Goal: Information Seeking & Learning: Learn about a topic

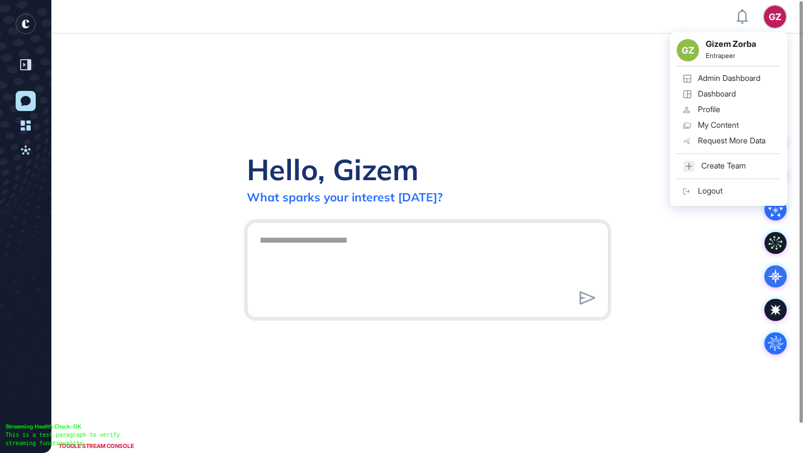
click at [767, 21] on div "GZ" at bounding box center [775, 17] width 22 height 22
click at [728, 77] on div "Admin Dashboard" at bounding box center [729, 78] width 63 height 9
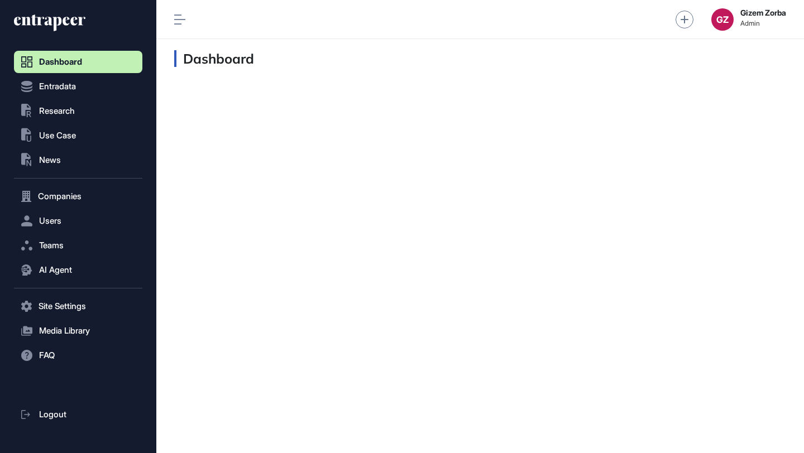
scroll to position [1, 1]
click at [97, 295] on button ".st0{fill:currentColor} Research" at bounding box center [78, 306] width 128 height 22
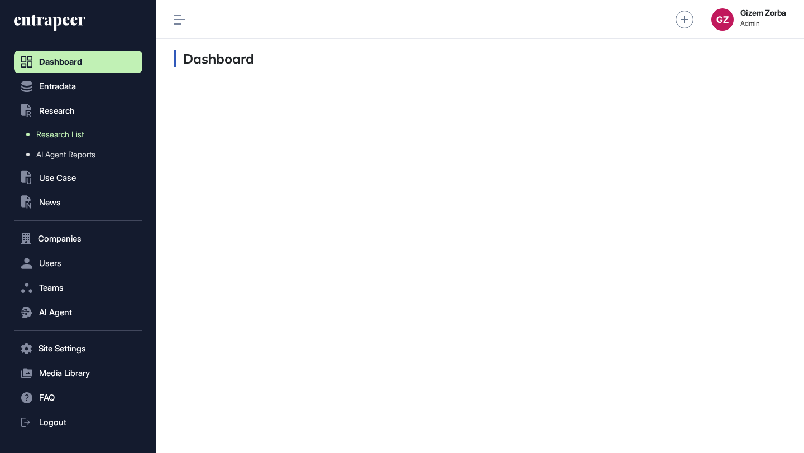
click at [84, 131] on span "Research List" at bounding box center [59, 134] width 47 height 9
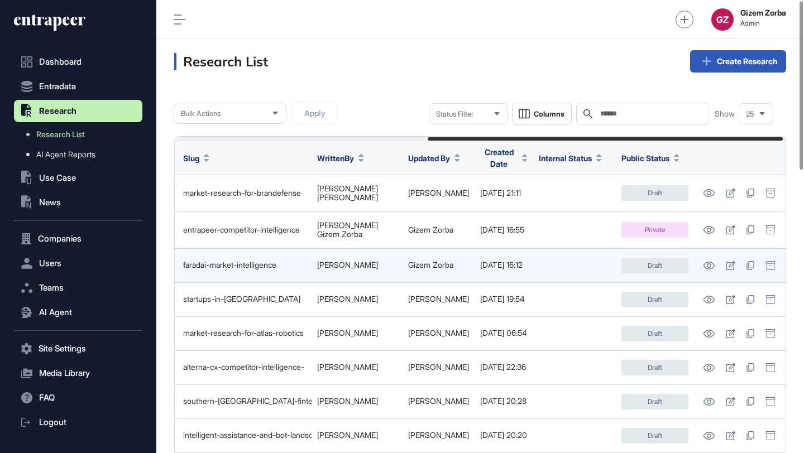
scroll to position [0, 439]
click at [704, 262] on icon at bounding box center [709, 266] width 12 height 8
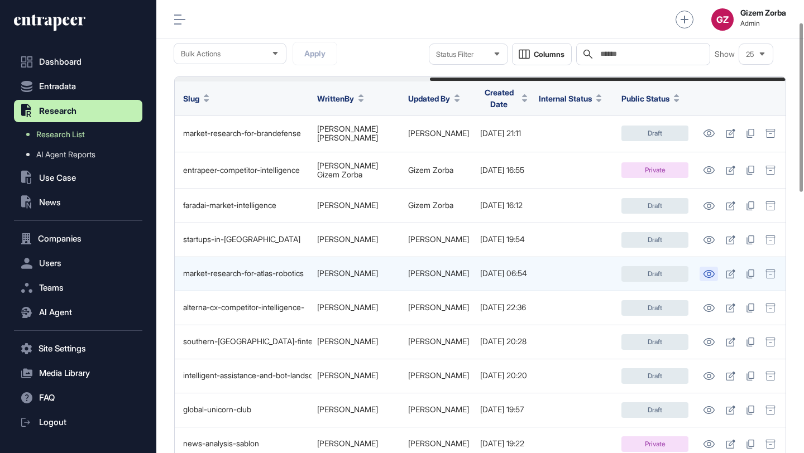
click at [707, 270] on icon at bounding box center [708, 274] width 11 height 8
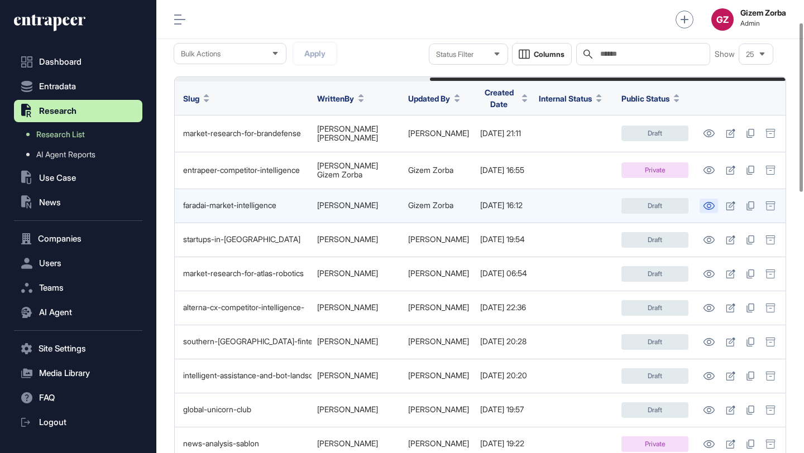
click at [704, 202] on icon at bounding box center [708, 206] width 11 height 8
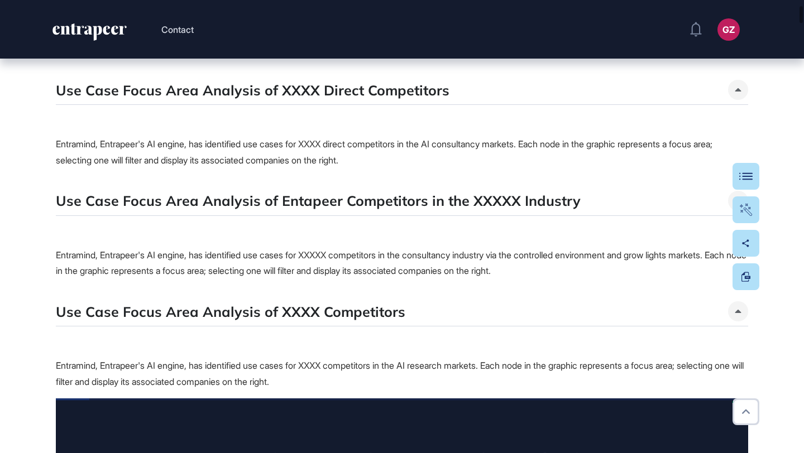
scroll to position [550, 0]
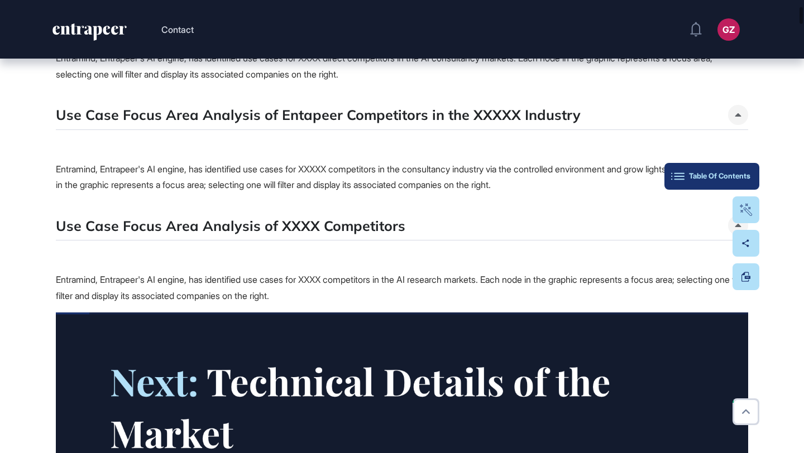
click at [741, 177] on div "Table Of Contents" at bounding box center [711, 176] width 77 height 9
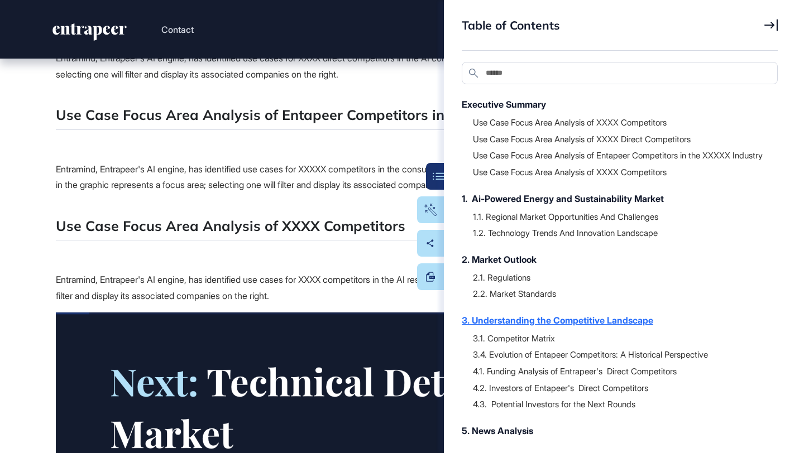
click at [541, 327] on div "3. Understanding the Competitive Landscape" at bounding box center [614, 320] width 305 height 13
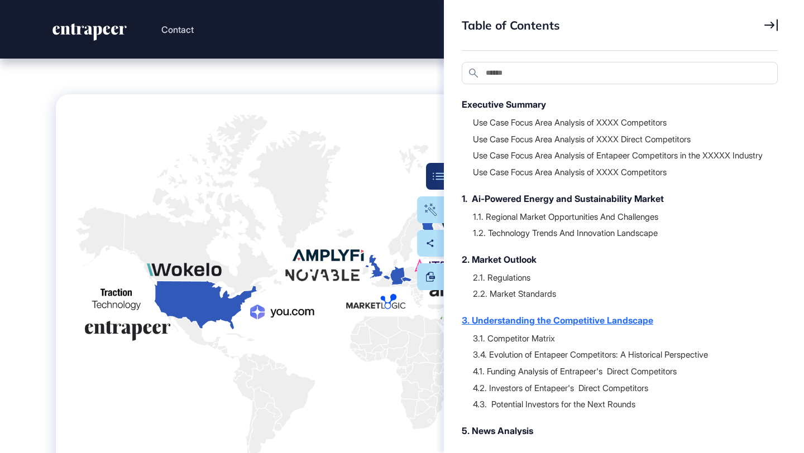
scroll to position [9219, 0]
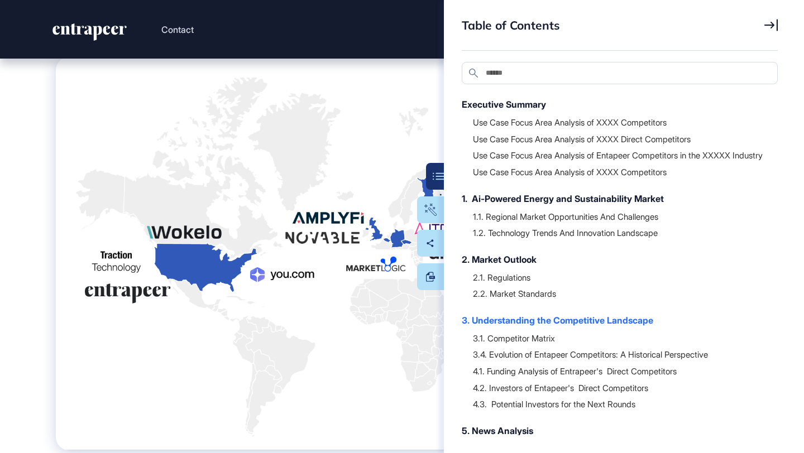
click at [526, 95] on div "Table of Contents Search Executive Summary Use Case Focus Area Analysis of XXXX…" at bounding box center [624, 226] width 360 height 453
click at [526, 100] on div "Executive Summary" at bounding box center [614, 104] width 305 height 13
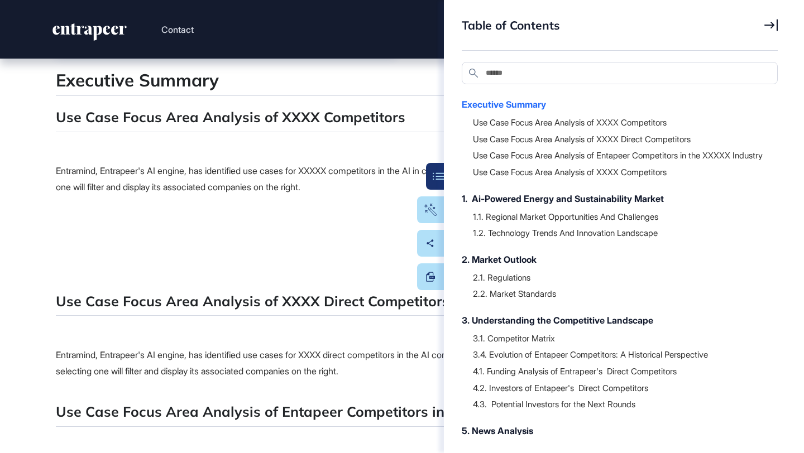
scroll to position [253, 0]
click at [364, 109] on h5 "Use Case Focus Area Analysis of XXXX Competitors" at bounding box center [230, 117] width 349 height 20
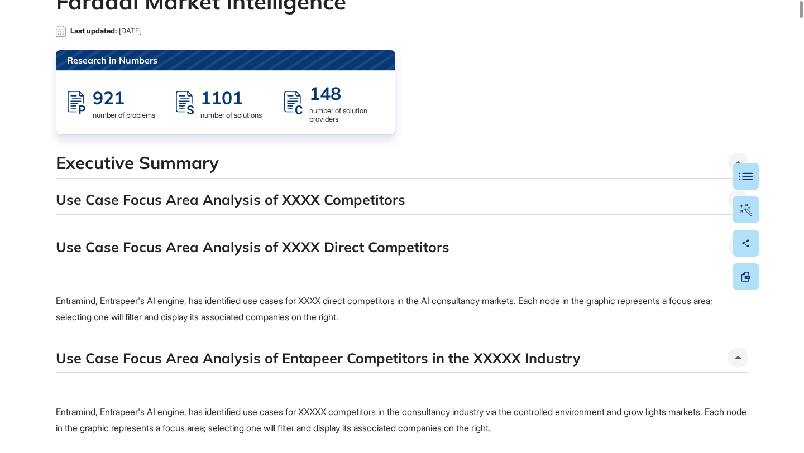
scroll to position [0, 0]
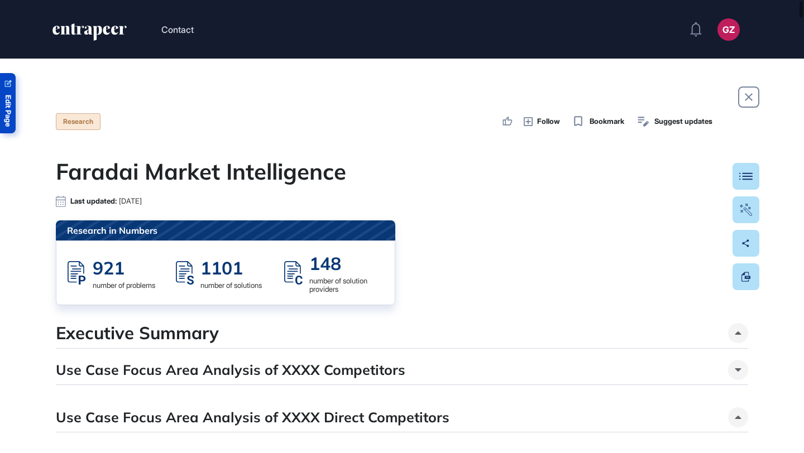
click at [8, 107] on span "Edit Page" at bounding box center [7, 111] width 7 height 32
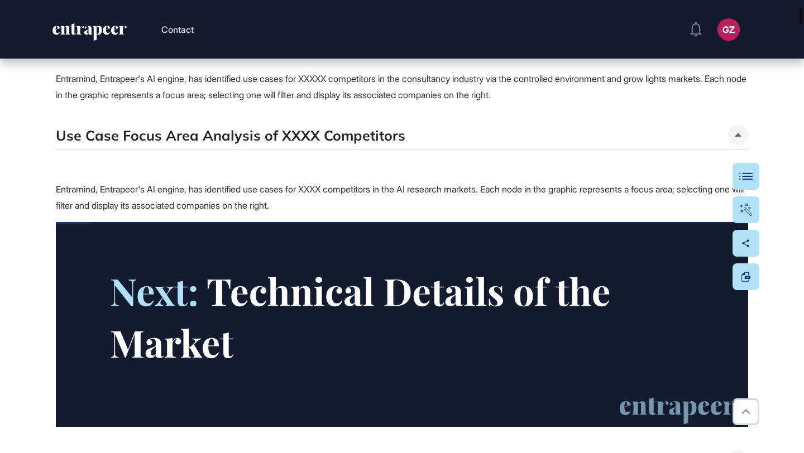
scroll to position [570, 0]
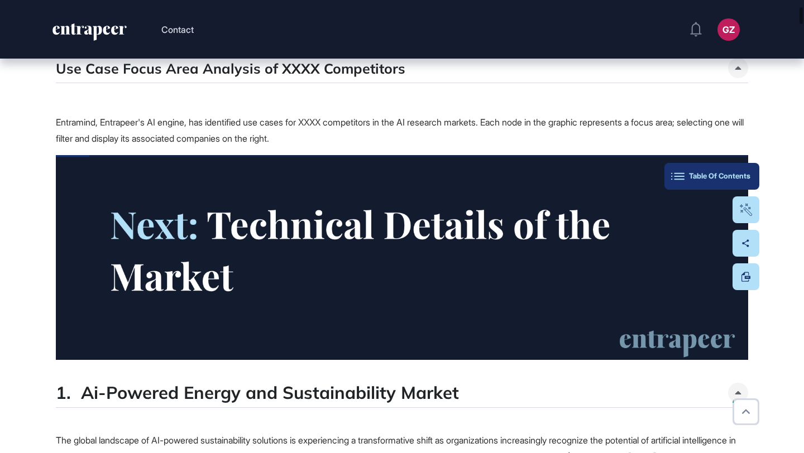
click at [747, 180] on div "Table Of Contents" at bounding box center [711, 176] width 77 height 9
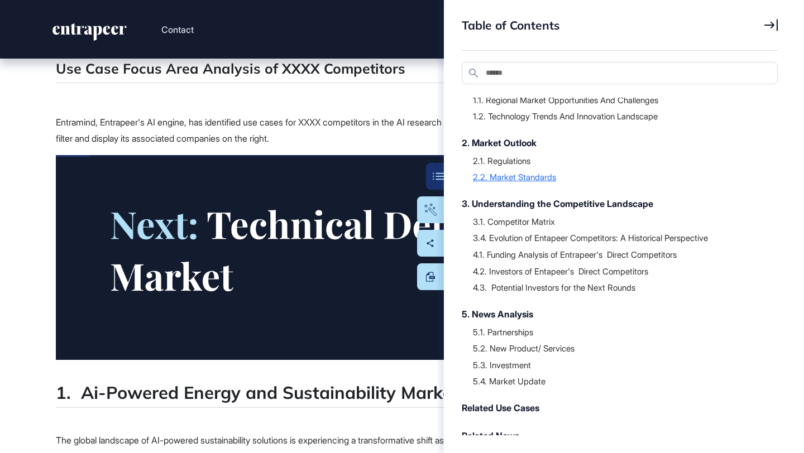
scroll to position [131, 0]
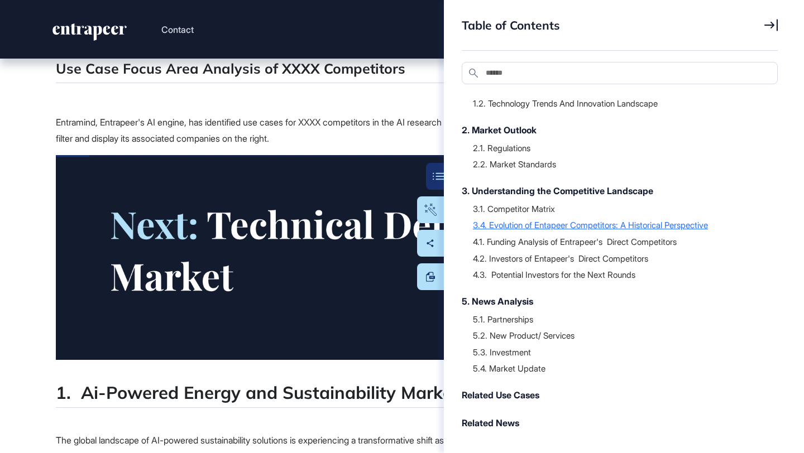
click at [512, 231] on div "3.4. Evolution of Entapeer Competitors: A Historical Perspective" at bounding box center [620, 224] width 294 height 11
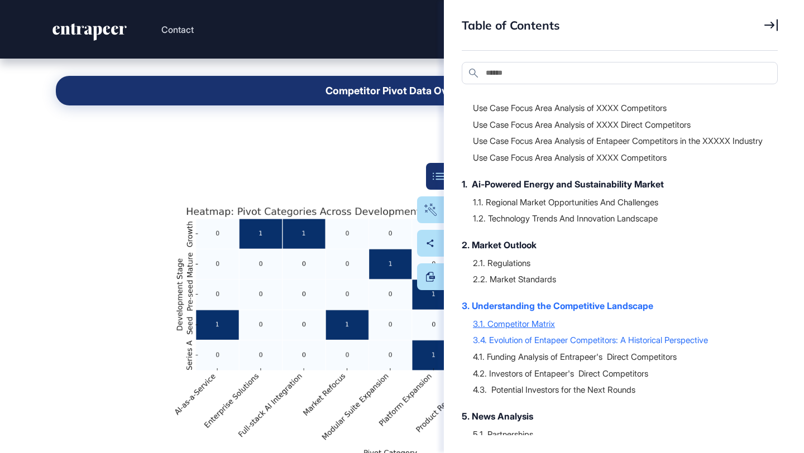
scroll to position [0, 0]
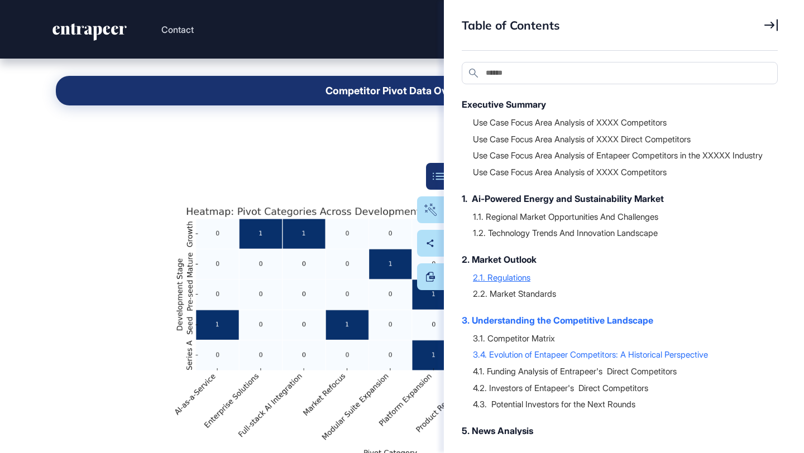
click at [513, 283] on div "2.1. Regulations" at bounding box center [620, 277] width 294 height 11
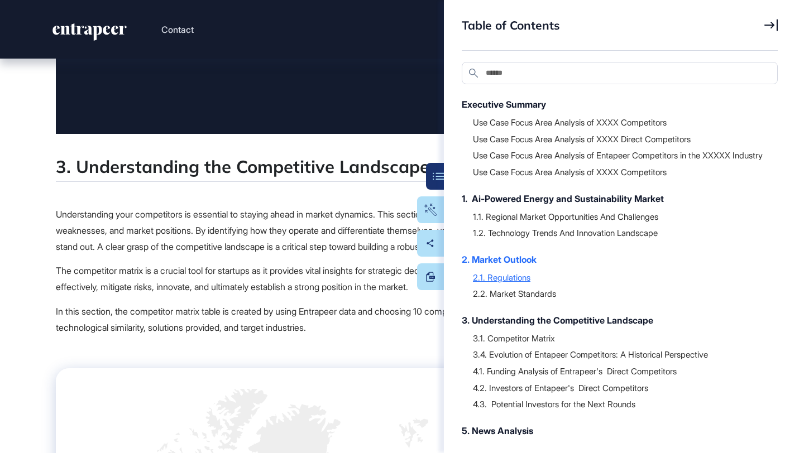
scroll to position [8680, 0]
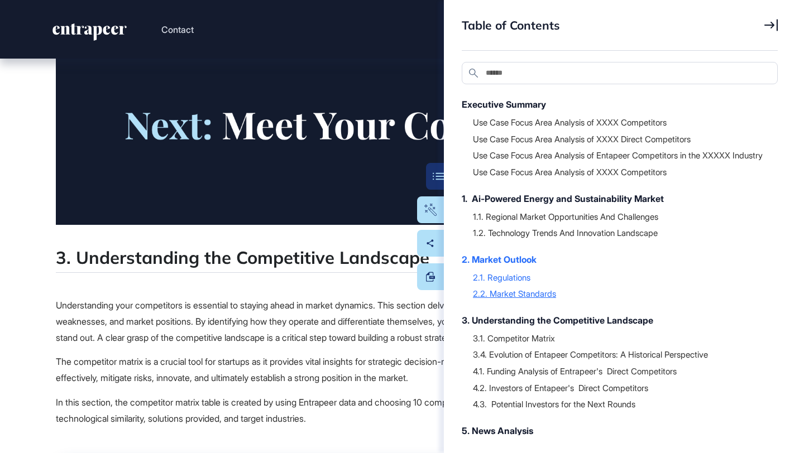
click at [513, 299] on div "2.2. Market Standards" at bounding box center [620, 293] width 294 height 11
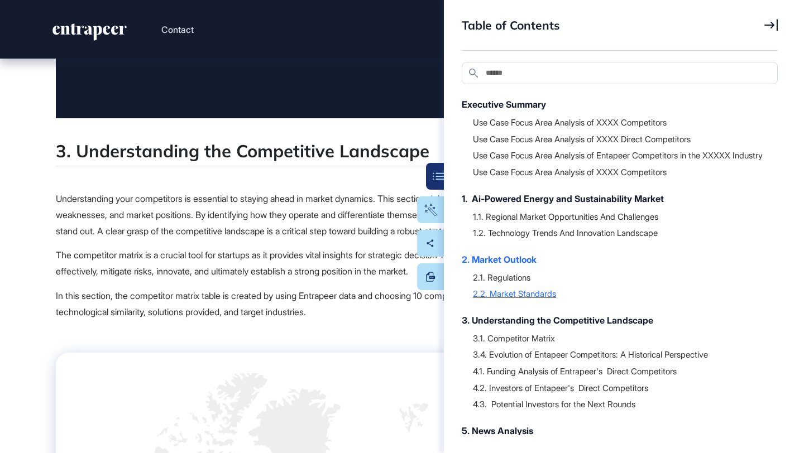
scroll to position [8799, 0]
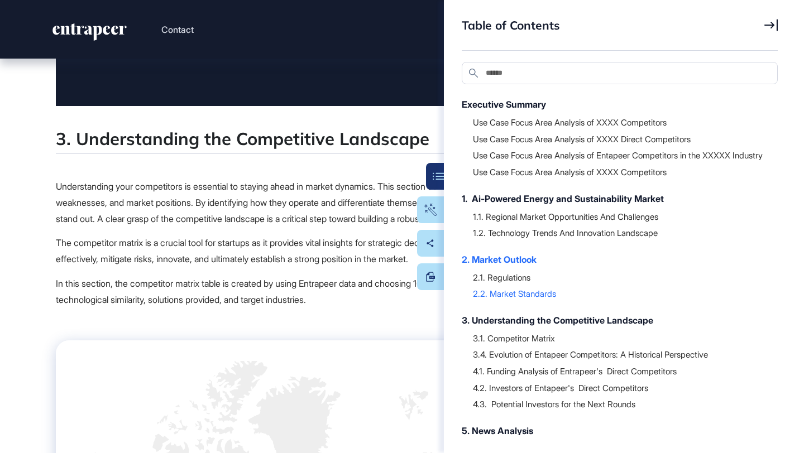
click at [541, 218] on div "1.1. Regional Market Opportunities And Challenges 1.2. Technology Trends And In…" at bounding box center [614, 224] width 305 height 39
click at [541, 222] on div "1.1. Regional Market Opportunities And Challenges" at bounding box center [620, 216] width 294 height 11
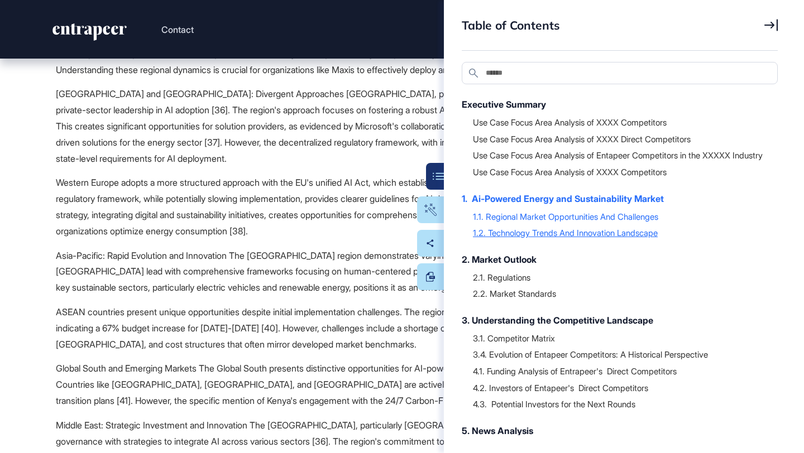
click at [540, 238] on div "1.2. Technology Trends And Innovation Landscape" at bounding box center [620, 232] width 294 height 11
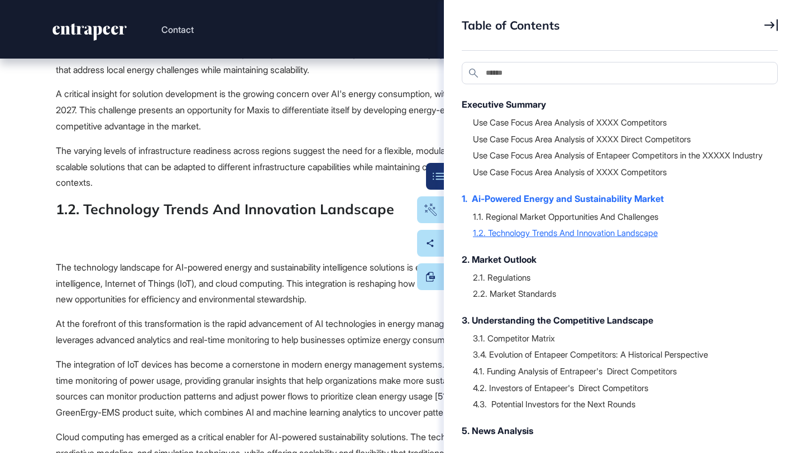
scroll to position [4523, 0]
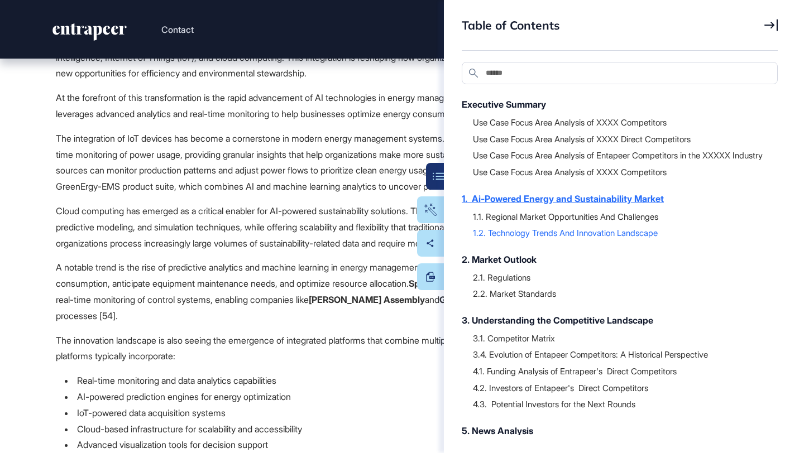
click at [550, 205] on div "1. Ai-Powered Energy and Sustainability Market" at bounding box center [614, 198] width 305 height 13
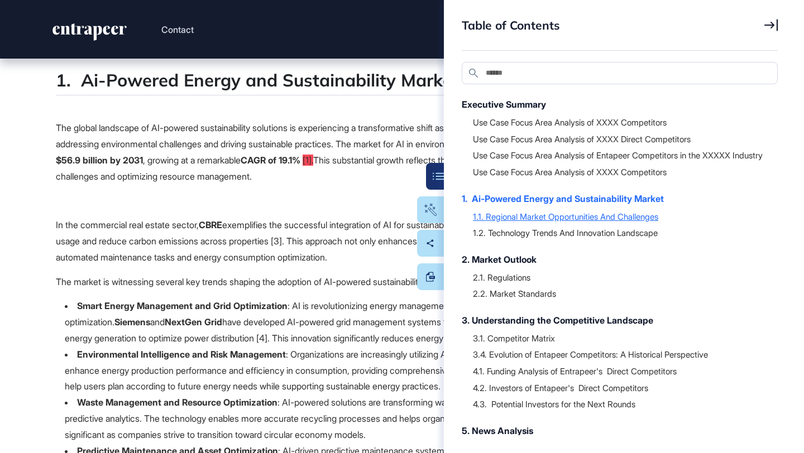
click at [550, 222] on div "1.1. Regional Market Opportunities And Challenges" at bounding box center [620, 216] width 294 height 11
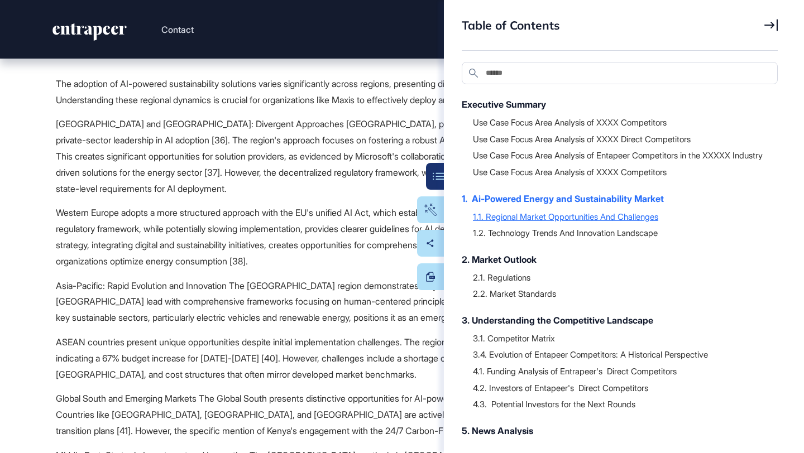
scroll to position [3481, 0]
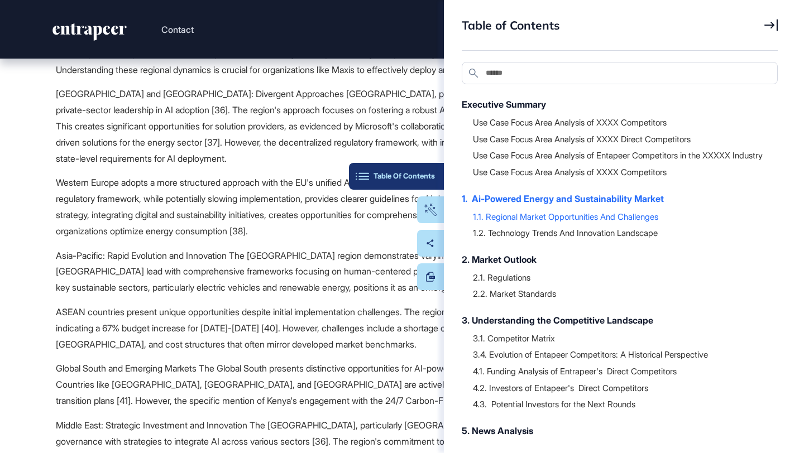
click at [421, 174] on div "Table Of Contents" at bounding box center [396, 176] width 77 height 9
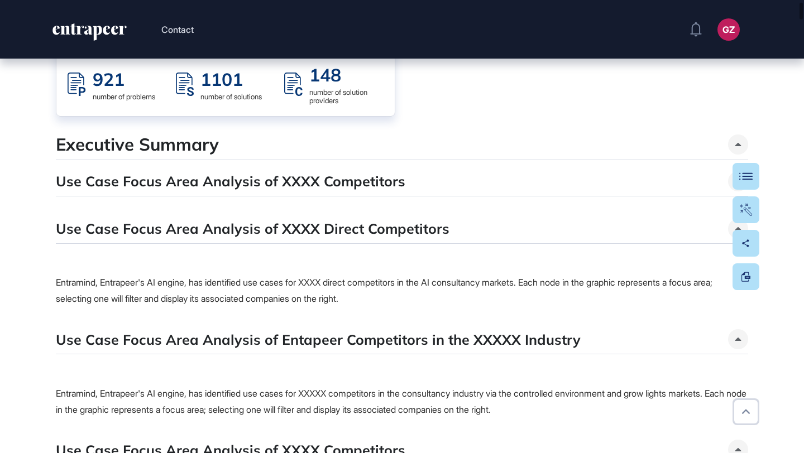
scroll to position [0, 0]
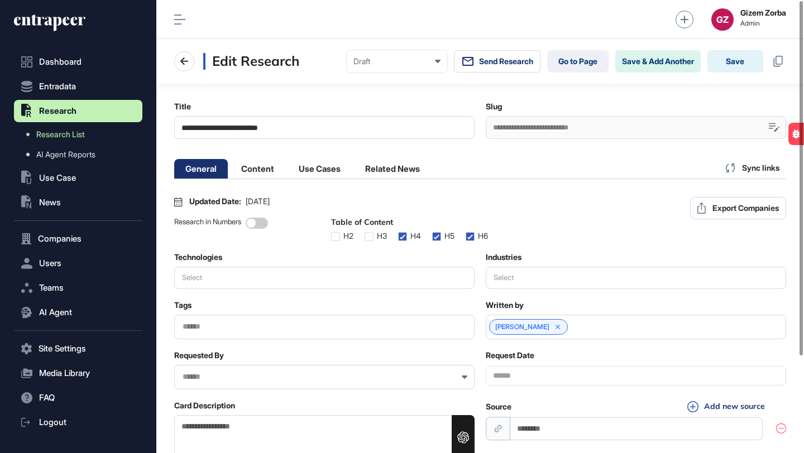
click at [614, 123] on div "**********" at bounding box center [636, 127] width 300 height 23
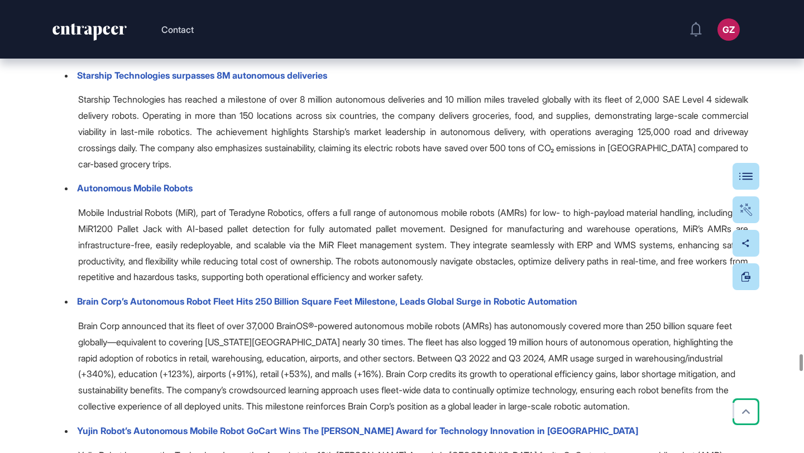
scroll to position [35550, 0]
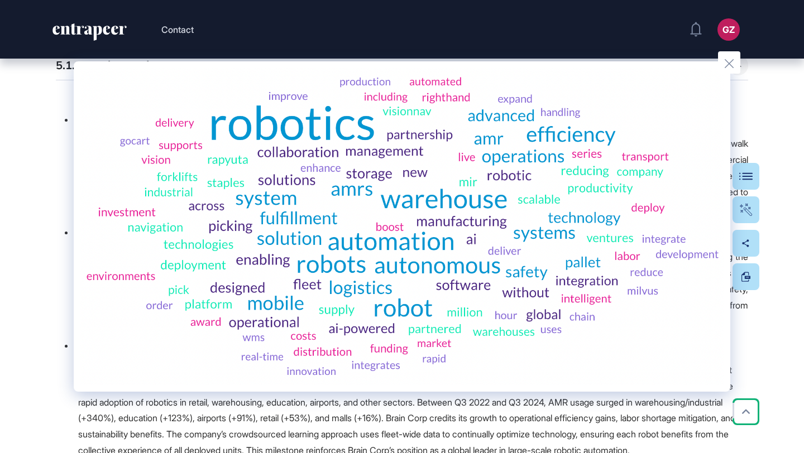
click at [443, 405] on div at bounding box center [402, 226] width 804 height 453
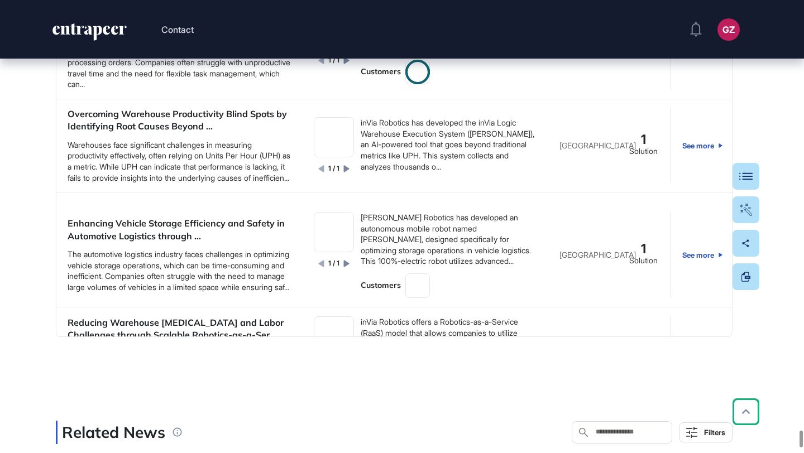
scroll to position [43234, 0]
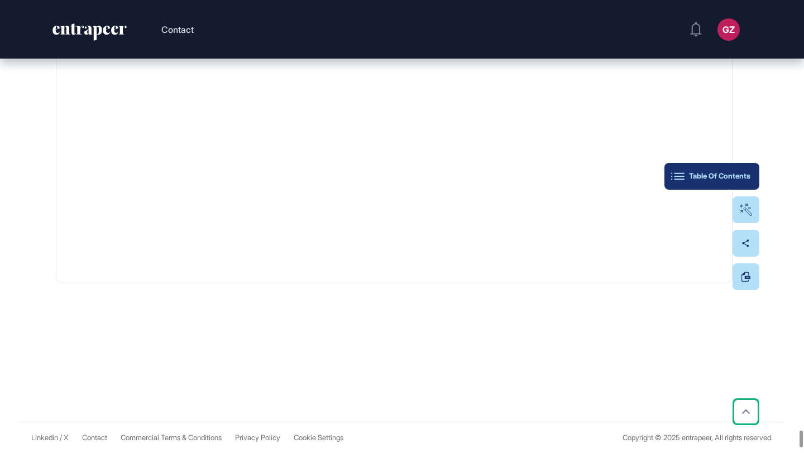
click at [746, 171] on button "Table Of Contents" at bounding box center [711, 176] width 95 height 27
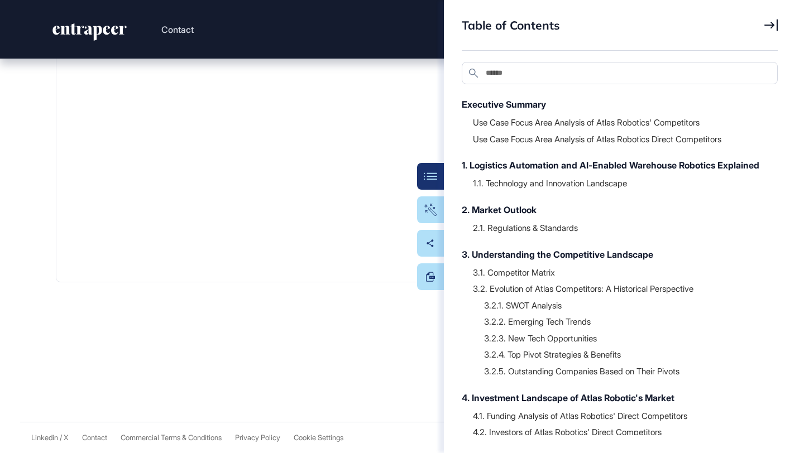
scroll to position [204, 0]
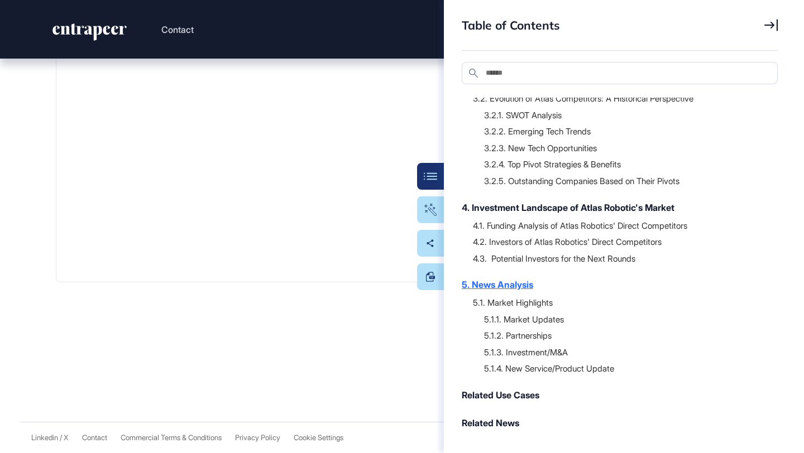
click at [510, 287] on div "5. News Analysis" at bounding box center [614, 284] width 305 height 13
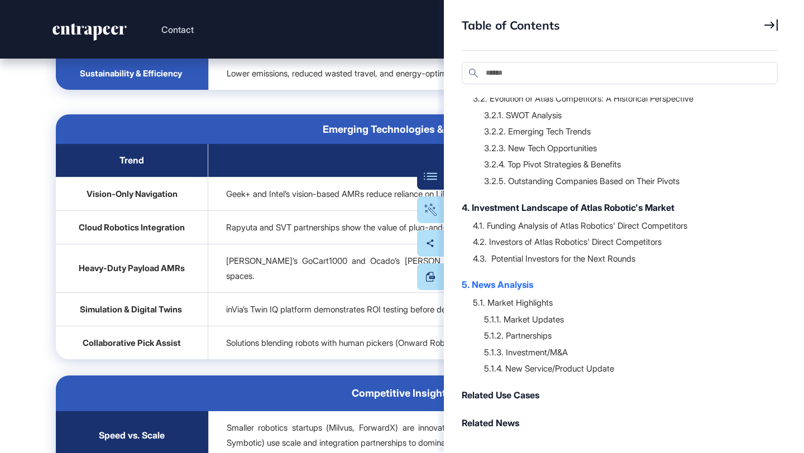
scroll to position [33983, 0]
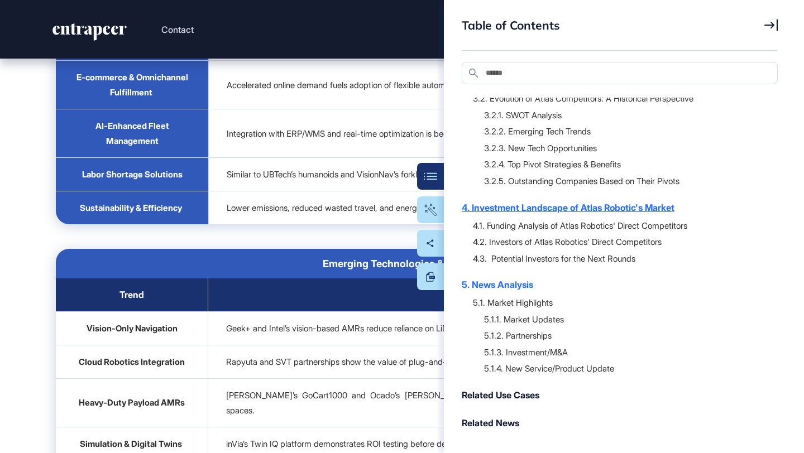
click at [565, 207] on div "4. Investment Landscape of Atlas Robotic's Market" at bounding box center [614, 207] width 305 height 13
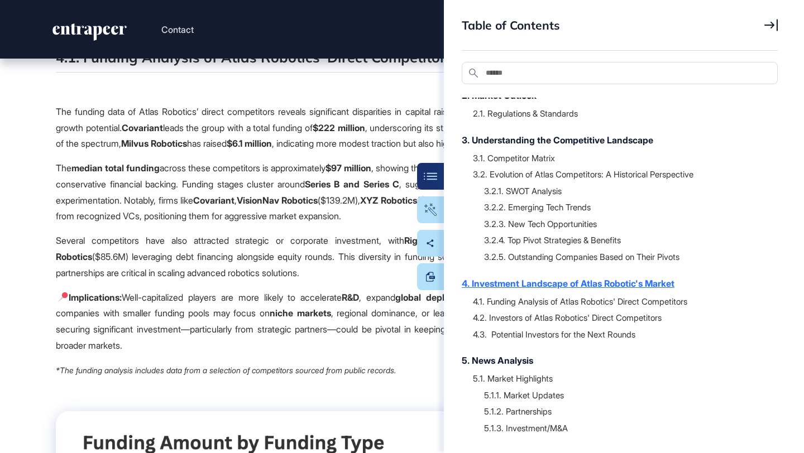
scroll to position [90, 0]
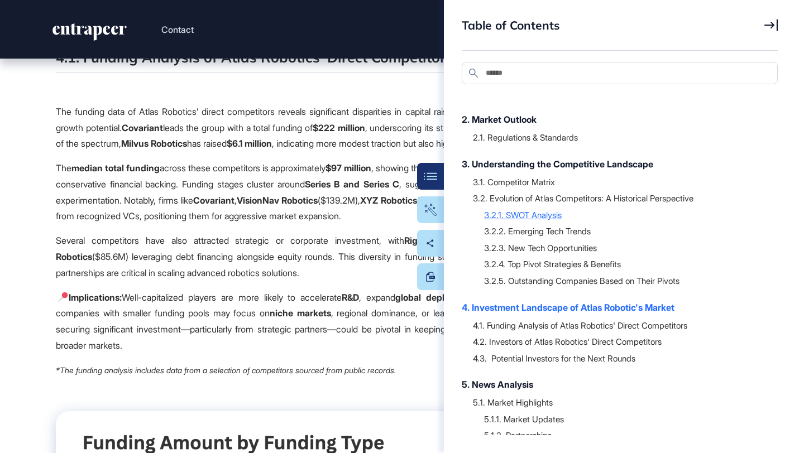
click at [539, 220] on div "3.2.1. SWOT Analysis" at bounding box center [625, 214] width 282 height 11
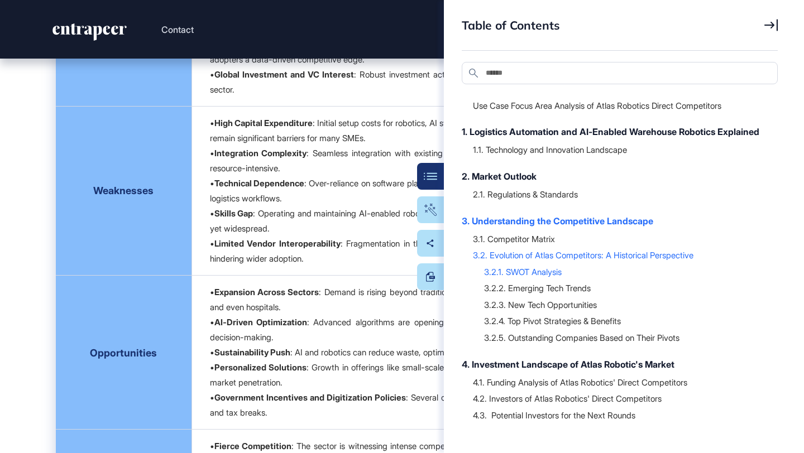
scroll to position [0, 0]
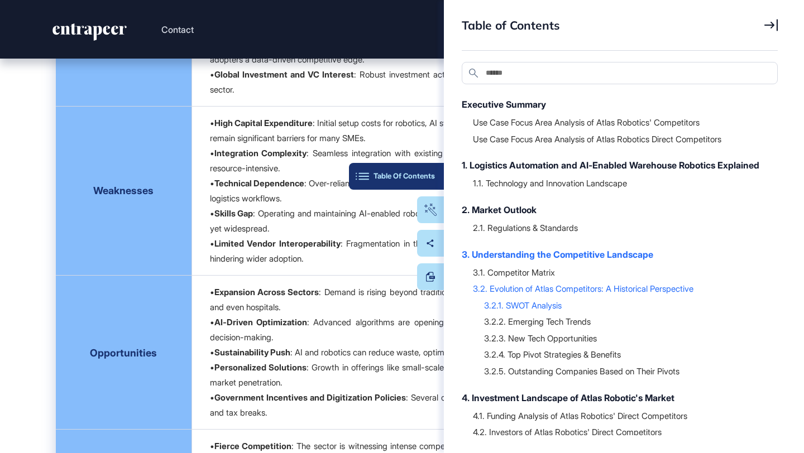
click at [425, 175] on div "Table Of Contents" at bounding box center [396, 176] width 77 height 9
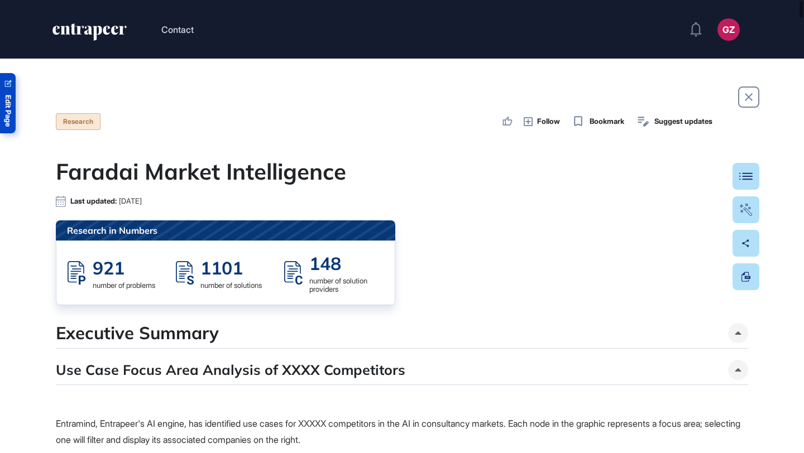
click at [7, 104] on span "Edit Page" at bounding box center [7, 111] width 7 height 32
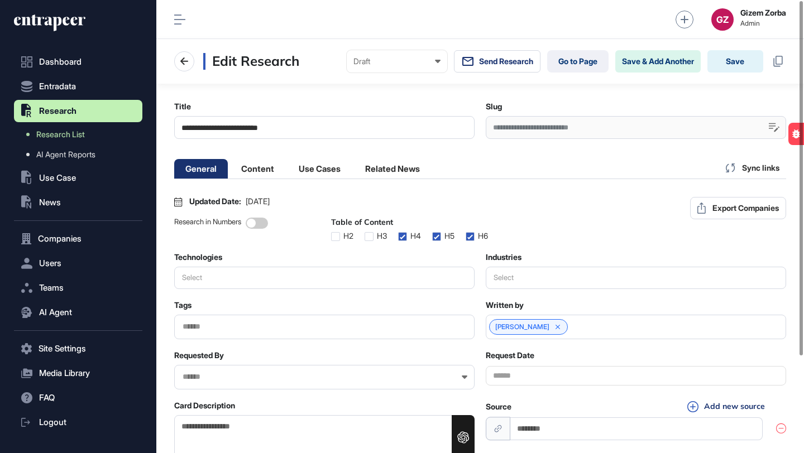
click at [577, 126] on div "**********" at bounding box center [636, 127] width 300 height 23
